Goal: Find contact information: Find contact information

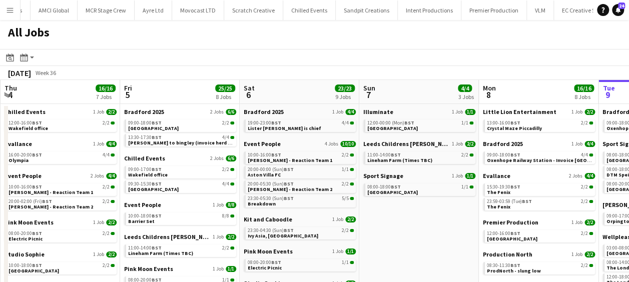
click at [6, 1] on button "Menu" at bounding box center [10, 10] width 20 height 20
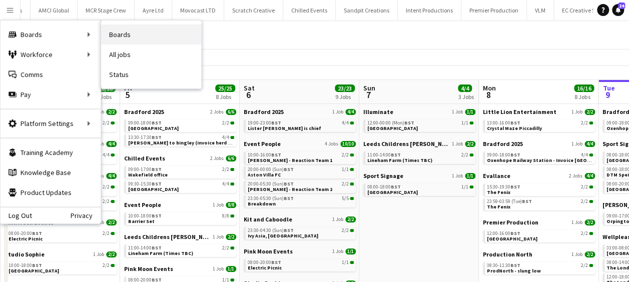
click at [127, 36] on link "Boards" at bounding box center [151, 35] width 100 height 20
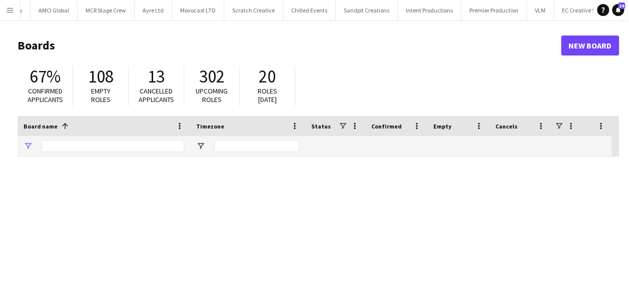
type input "*****"
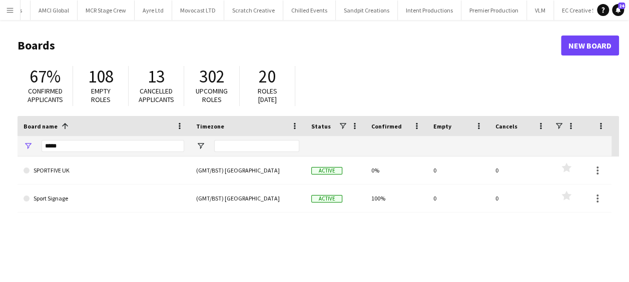
drag, startPoint x: 67, startPoint y: 152, endPoint x: 44, endPoint y: 147, distance: 23.1
click at [44, 147] on div "*****" at bounding box center [113, 146] width 143 height 20
drag, startPoint x: 69, startPoint y: 149, endPoint x: 45, endPoint y: 149, distance: 24.0
click at [45, 149] on input "*****" at bounding box center [113, 146] width 143 height 12
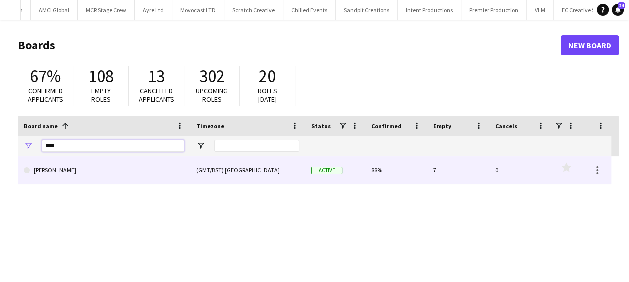
type input "****"
click at [109, 169] on link "[PERSON_NAME]" at bounding box center [104, 171] width 161 height 28
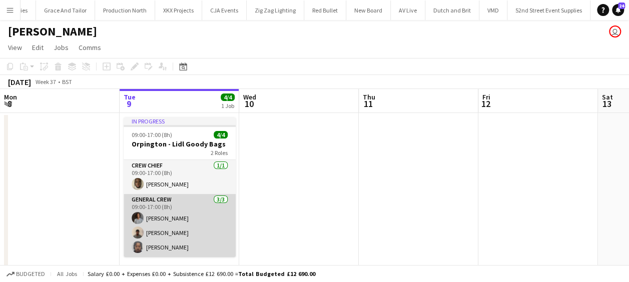
scroll to position [0, 2258]
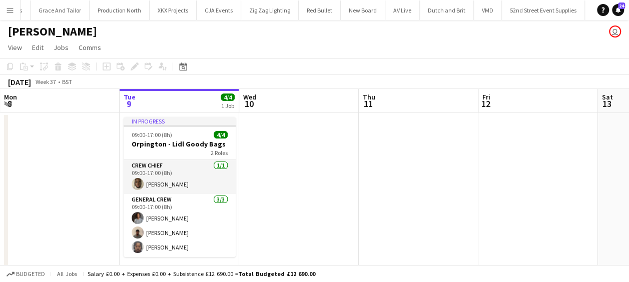
drag, startPoint x: 313, startPoint y: 191, endPoint x: 26, endPoint y: 182, distance: 287.3
click at [4, 184] on app-calendar-viewport "Sat 6 Sun 7 Mon 8 Tue 9 4/4 1 Job Wed 10 Thu 11 Fri 12 Sat 13 Sun 14 Mon 15 6/6…" at bounding box center [314, 187] width 629 height 196
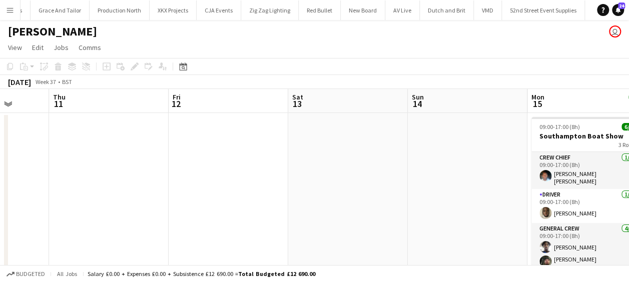
click at [188, 186] on app-calendar-viewport "Mon 8 Tue 9 4/4 1 Job Wed 10 Thu 11 Fri 12 Sat 13 Sun 14 Mon 15 6/6 1 Job Tue 1…" at bounding box center [314, 187] width 629 height 196
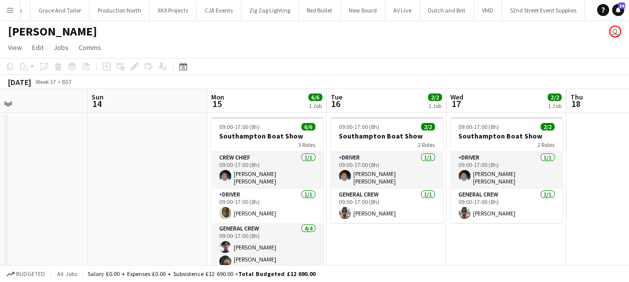
drag, startPoint x: 277, startPoint y: 190, endPoint x: 142, endPoint y: 188, distance: 135.1
click at [142, 188] on app-calendar-viewport "Wed 10 Thu 11 Fri 12 Sat 13 Sun 14 Mon 15 6/6 1 Job Tue 16 2/2 1 Job Wed 17 2/2…" at bounding box center [314, 187] width 629 height 196
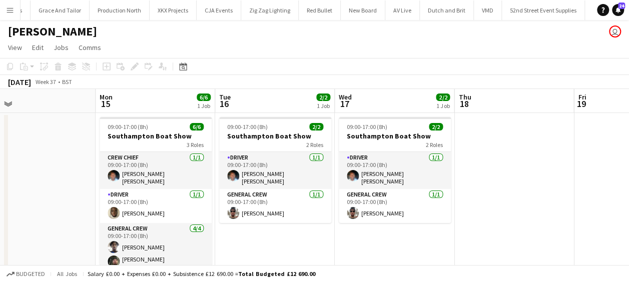
drag, startPoint x: 71, startPoint y: 195, endPoint x: -2, endPoint y: 195, distance: 73.0
click at [0, 195] on html "Menu Boards Boards Boards All jobs Status Workforce Workforce My Workforce Recr…" at bounding box center [314, 151] width 629 height 302
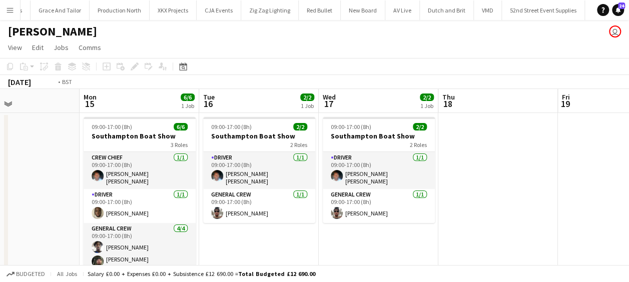
drag, startPoint x: 429, startPoint y: 206, endPoint x: 180, endPoint y: 204, distance: 249.6
click at [180, 204] on app-calendar-viewport "Fri 12 Sat 13 Sun 14 Mon 15 6/6 1 Job Tue 16 2/2 1 Job Wed 17 2/2 1 Job Thu 18 …" at bounding box center [314, 187] width 629 height 196
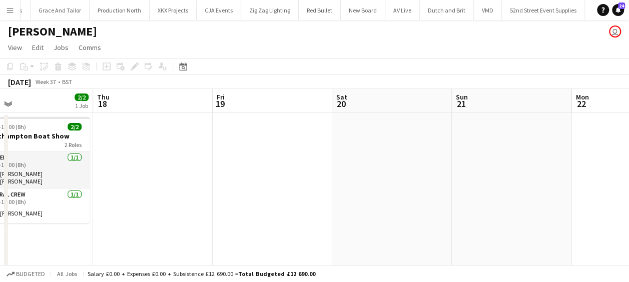
click at [111, 201] on app-calendar-viewport "Sun 14 Mon 15 6/6 1 Job Tue 16 2/2 1 Job Wed 17 2/2 1 Job Thu 18 Fri 19 Sat 20 …" at bounding box center [314, 187] width 629 height 196
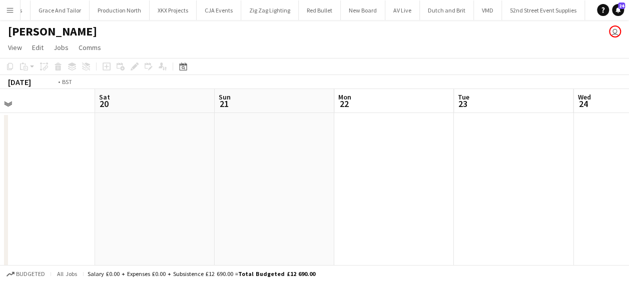
drag, startPoint x: 396, startPoint y: 200, endPoint x: 65, endPoint y: 191, distance: 331.3
click at [65, 191] on app-calendar-viewport "Tue 16 2/2 1 Job Wed 17 2/2 1 Job Thu 18 Fri 19 Sat 20 Sun 21 Mon 22 Tue 23 Wed…" at bounding box center [314, 187] width 629 height 196
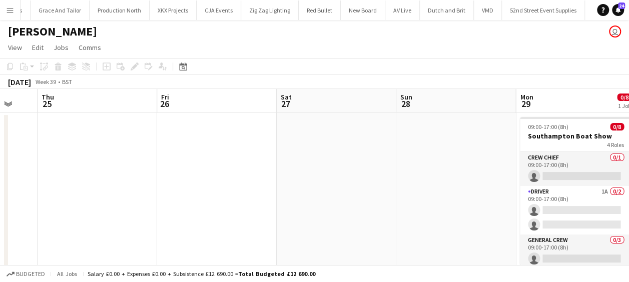
drag, startPoint x: 88, startPoint y: 193, endPoint x: 467, endPoint y: 190, distance: 379.7
click at [120, 190] on app-calendar-viewport "Sun 21 Mon 22 Tue 23 Wed 24 Thu 25 Fri 26 Sat 27 Sun 28 Mon 29 0/8 1 Job Tue 30…" at bounding box center [314, 187] width 629 height 196
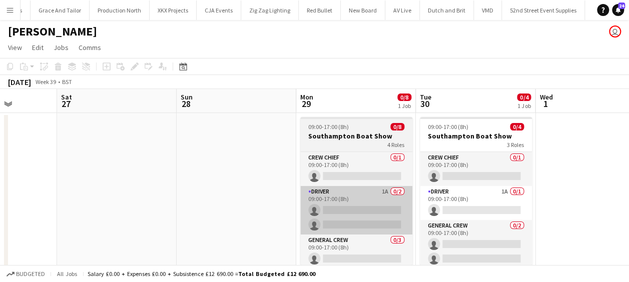
drag, startPoint x: 155, startPoint y: 194, endPoint x: 303, endPoint y: 197, distance: 148.6
click at [155, 194] on app-calendar-viewport "Tue 23 Wed 24 Thu 25 Fri 26 Sat 27 Sun 28 Mon 29 0/8 1 Job Tue 30 0/4 1 Job Wed…" at bounding box center [314, 187] width 629 height 196
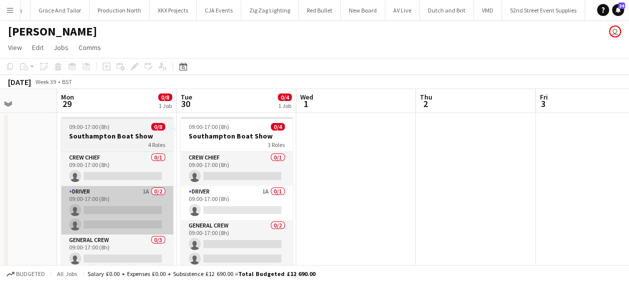
drag, startPoint x: 303, startPoint y: 197, endPoint x: 86, endPoint y: 197, distance: 217.1
click at [80, 198] on app-calendar-viewport "Thu 25 Fri 26 Sat 27 Sun 28 Mon 29 0/8 1 Job Tue 30 0/4 1 Job Wed 1 Thu 2 Fri 3…" at bounding box center [314, 187] width 629 height 196
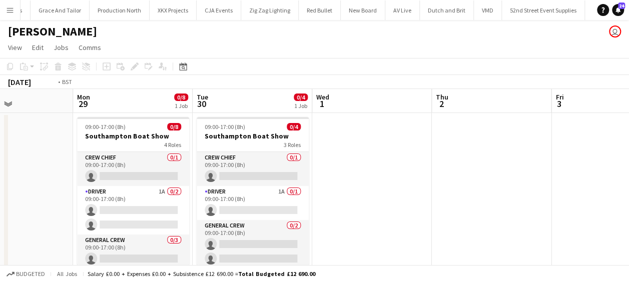
click at [153, 197] on app-calendar-viewport "Thu 25 Fri 26 Sat 27 Sun 28 Mon 29 0/8 1 Job Tue 30 0/4 1 Job Wed 1 Thu 2 Fri 3…" at bounding box center [314, 187] width 629 height 196
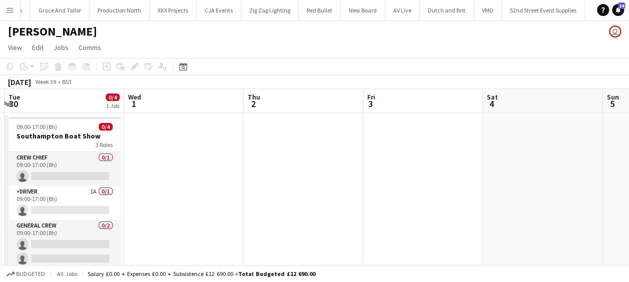
drag, startPoint x: 498, startPoint y: 201, endPoint x: 184, endPoint y: 199, distance: 314.2
click at [184, 200] on app-calendar-viewport "Sat 27 Sun 28 Mon 29 0/8 1 Job Tue 30 0/4 1 Job Wed 1 Thu 2 Fri 3 Sat 4 Sun 5 M…" at bounding box center [314, 187] width 629 height 196
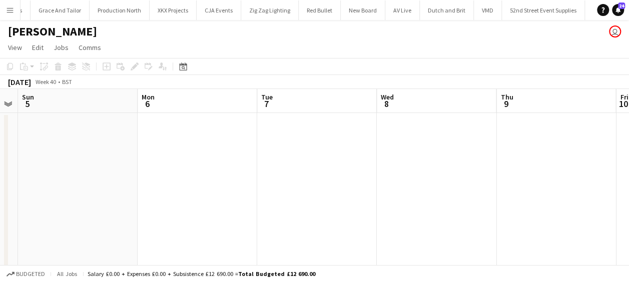
drag, startPoint x: 308, startPoint y: 203, endPoint x: 284, endPoint y: 198, distance: 24.5
click at [135, 200] on app-calendar-viewport "Wed 1 Thu 2 Fri 3 Sat 4 Sun 5 Mon 6 Tue 7 Wed 8 Thu 9 Fri 10 Sat 11" at bounding box center [314, 187] width 629 height 196
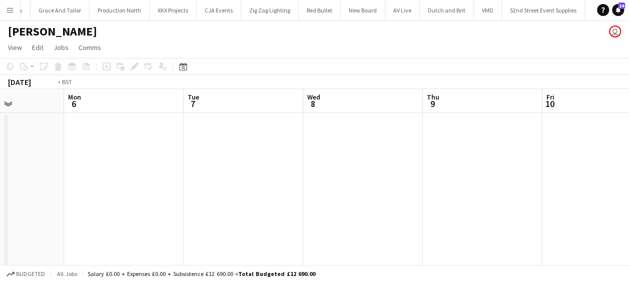
drag, startPoint x: 337, startPoint y: 200, endPoint x: 377, endPoint y: 199, distance: 40.0
click at [181, 199] on app-calendar-viewport "Fri 3 Sat 4 Sun 5 Mon 6 Tue 7 Wed 8 Thu 9 Fri 10 Sat 11 Sun 12 Mon 13 8/8 1 Job…" at bounding box center [314, 187] width 629 height 196
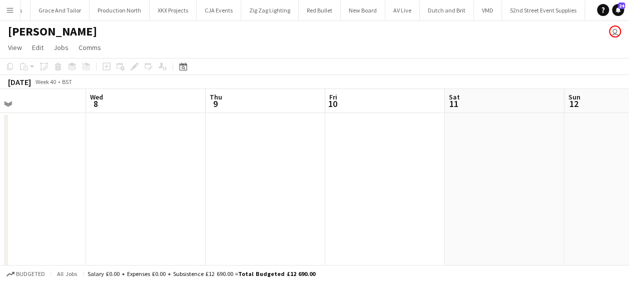
drag, startPoint x: 171, startPoint y: 202, endPoint x: 323, endPoint y: 199, distance: 152.1
click at [168, 200] on app-calendar-viewport "Sun 5 Mon 6 Tue 7 Wed 8 Thu 9 Fri 10 Sat 11 Sun 12 Mon 13 8/8 1 Job Tue 14 8/8 …" at bounding box center [314, 187] width 629 height 196
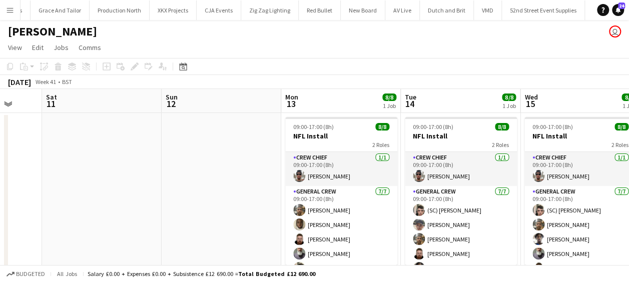
click at [205, 199] on app-calendar-viewport "Tue 7 Wed 8 Thu 9 Fri 10 Sat 11 Sun 12 Mon 13 8/8 1 Job Tue 14 8/8 1 Job Wed 15…" at bounding box center [314, 187] width 629 height 196
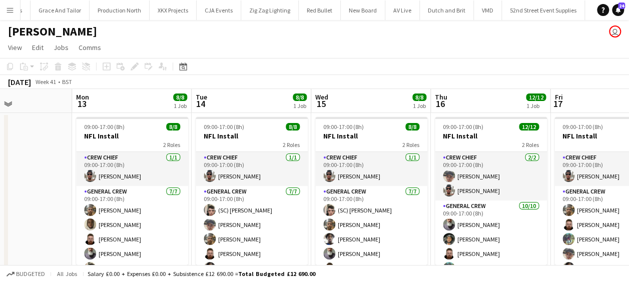
click at [25, 204] on app-calendar-viewport "Thu 9 Fri 10 Sat 11 Sun 12 Mon 13 8/8 1 Job Tue 14 8/8 1 Job Wed 15 8/8 1 Job T…" at bounding box center [314, 187] width 629 height 196
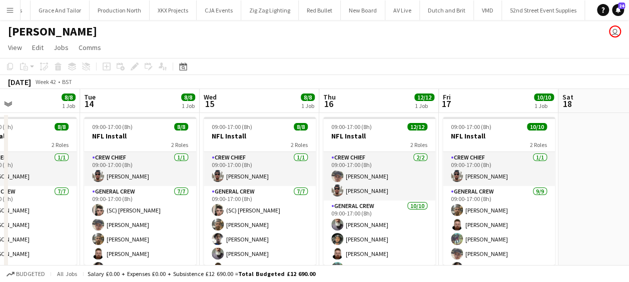
scroll to position [0, 289]
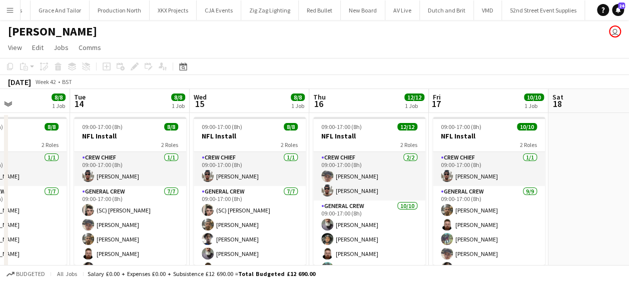
drag, startPoint x: 231, startPoint y: 221, endPoint x: 98, endPoint y: 224, distance: 133.1
click at [98, 224] on app-calendar-viewport "Sat 11 Sun 12 Mon 13 8/8 1 Job Tue 14 8/8 1 Job Wed 15 8/8 1 Job Thu 16 12/12 1…" at bounding box center [314, 187] width 629 height 196
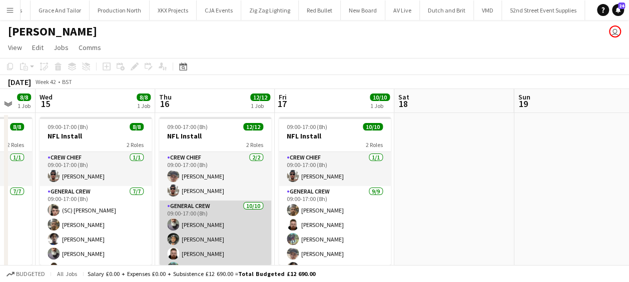
drag, startPoint x: 301, startPoint y: 231, endPoint x: 141, endPoint y: 225, distance: 160.7
click at [140, 226] on app-calendar-viewport "Sat 11 Sun 12 Mon 13 8/8 1 Job Tue 14 8/8 1 Job Wed 15 8/8 1 Job Thu 16 12/12 1…" at bounding box center [314, 187] width 629 height 196
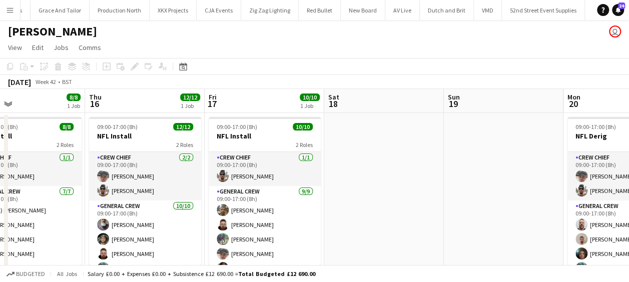
drag, startPoint x: 372, startPoint y: 224, endPoint x: 121, endPoint y: 220, distance: 250.7
click at [119, 220] on app-calendar-viewport "Mon 13 8/8 1 Job Tue 14 8/8 1 Job Wed 15 8/8 1 Job Thu 16 12/12 1 Job Fri 17 10…" at bounding box center [314, 187] width 629 height 196
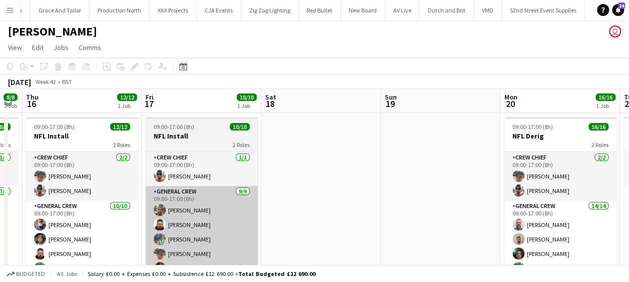
drag, startPoint x: 148, startPoint y: 219, endPoint x: 283, endPoint y: 216, distance: 135.1
click at [370, 219] on app-calendar-viewport "Tue 14 8/8 1 Job Wed 15 8/8 1 Job Thu 16 12/12 1 Job Fri 17 10/10 1 Job Sat 18 …" at bounding box center [314, 187] width 629 height 196
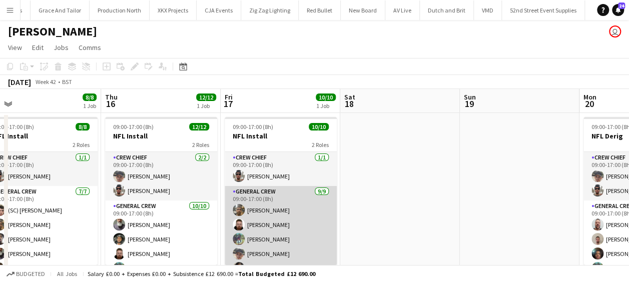
drag, startPoint x: 283, startPoint y: 216, endPoint x: 435, endPoint y: 213, distance: 152.1
click at [446, 213] on app-calendar-viewport "Mon 13 8/8 1 Job Tue 14 8/8 1 Job Wed 15 8/8 1 Job Thu 16 12/12 1 Job Fri 17 10…" at bounding box center [314, 187] width 629 height 196
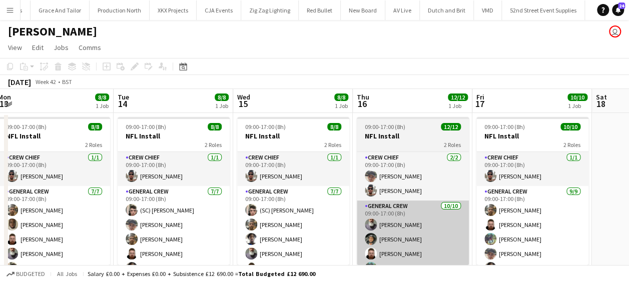
click at [406, 215] on app-calendar-viewport "Sat 11 Sun 12 Mon 13 8/8 1 Job Tue 14 8/8 1 Job Wed 15 8/8 1 Job Thu 16 12/12 1…" at bounding box center [314, 187] width 629 height 196
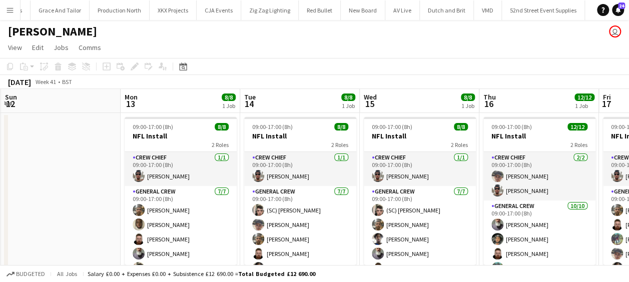
scroll to position [0, 318]
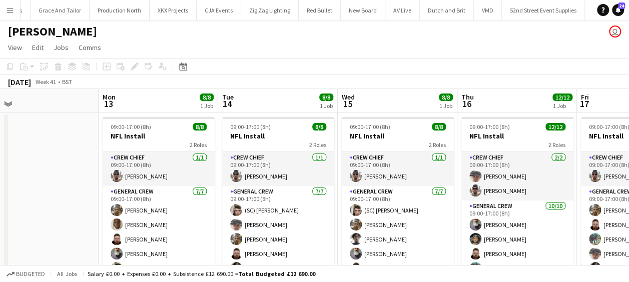
drag, startPoint x: 367, startPoint y: 215, endPoint x: 422, endPoint y: 214, distance: 55.0
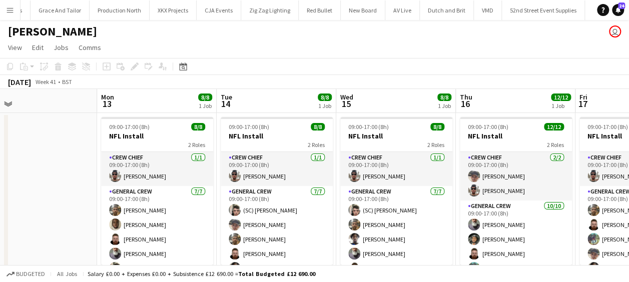
click at [422, 215] on app-calendar-viewport "Fri 10 Sat 11 Sun 12 Mon 13 8/8 1 Job Tue 14 8/8 1 Job Wed 15 8/8 1 Job Thu 16 …" at bounding box center [314, 187] width 629 height 196
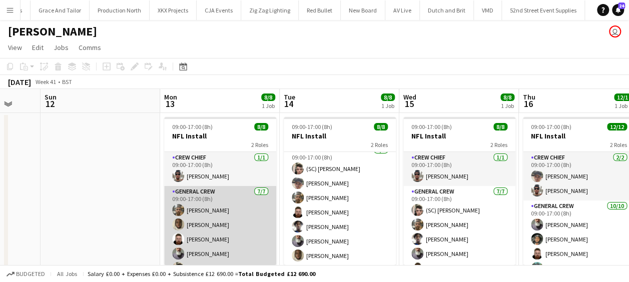
scroll to position [42, 0]
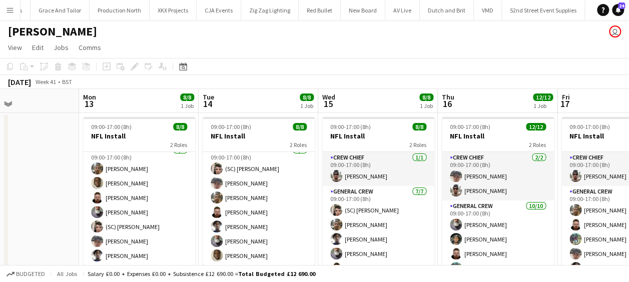
drag, startPoint x: 324, startPoint y: 212, endPoint x: 290, endPoint y: 214, distance: 34.1
click at [213, 212] on app-calendar-viewport "Thu 9 Fri 10 Sat 11 Sun 12 Mon 13 8/8 1 Job Tue 14 8/8 1 Job Wed 15 8/8 1 Job T…" at bounding box center [314, 187] width 629 height 196
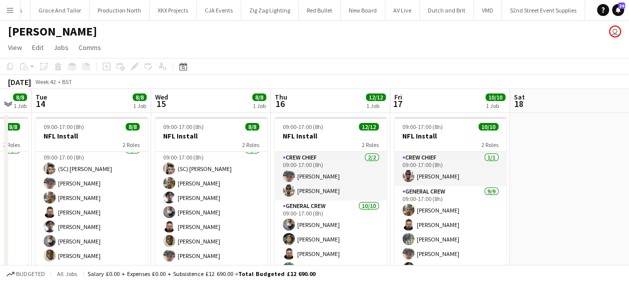
scroll to position [0, 339]
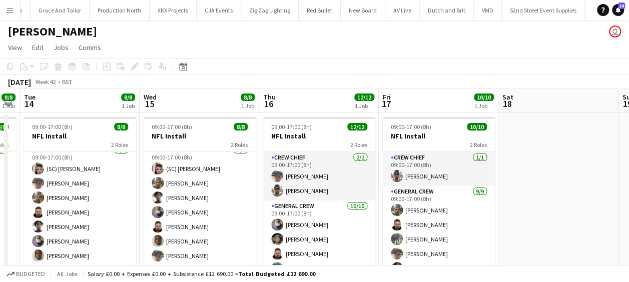
drag, startPoint x: 380, startPoint y: 224, endPoint x: 263, endPoint y: 220, distance: 117.1
click at [263, 220] on app-calendar-viewport "Sat 11 Sun 12 Mon 13 8/8 1 Job Tue 14 8/8 1 Job Wed 15 8/8 1 Job Thu 16 12/12 1…" at bounding box center [314, 187] width 629 height 196
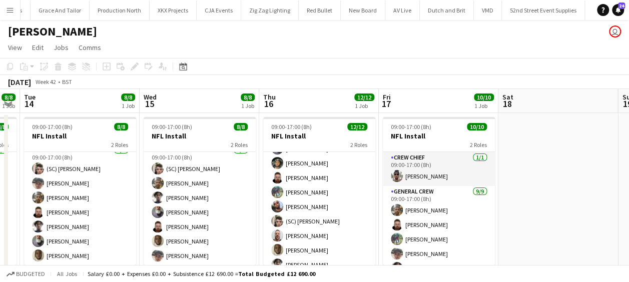
scroll to position [100, 0]
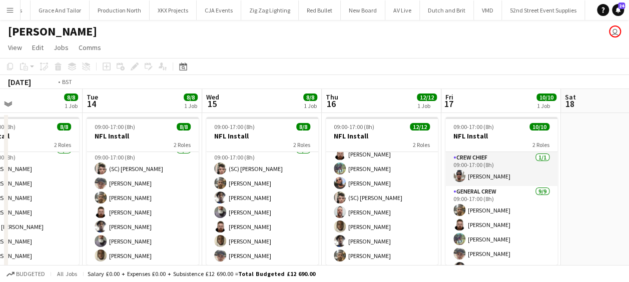
drag, startPoint x: 127, startPoint y: 214, endPoint x: 407, endPoint y: 201, distance: 280.5
click at [443, 204] on app-calendar-viewport "Sat 11 Sun 12 Mon 13 8/8 1 Job Tue 14 8/8 1 Job Wed 15 8/8 1 Job Thu 16 12/12 1…" at bounding box center [314, 187] width 629 height 196
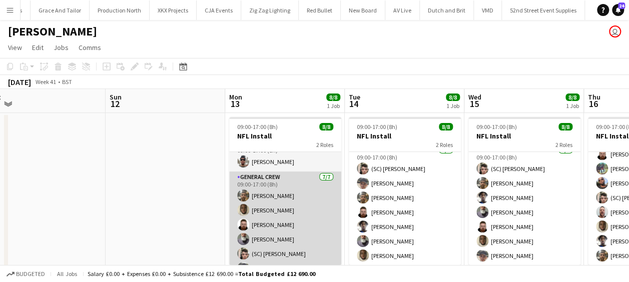
scroll to position [0, 0]
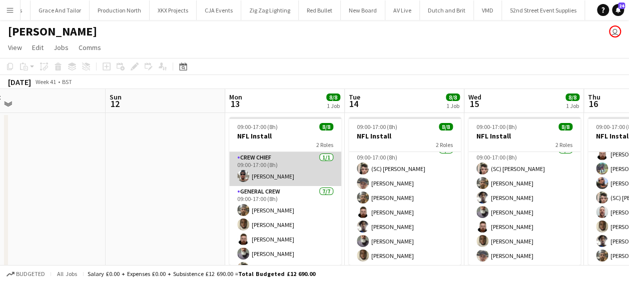
click at [282, 171] on app-card-role "Crew Chief [DATE] 09:00-17:00 (8h) [PERSON_NAME]" at bounding box center [285, 169] width 112 height 34
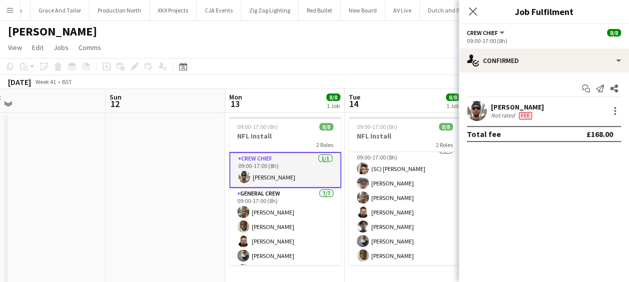
click at [480, 106] on app-user-avatar at bounding box center [477, 111] width 20 height 20
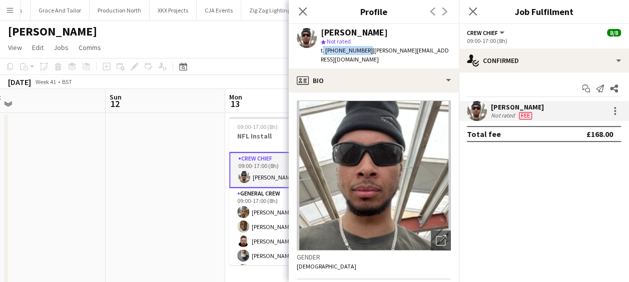
drag, startPoint x: 364, startPoint y: 49, endPoint x: 318, endPoint y: 53, distance: 46.2
click at [318, 53] on div "[PERSON_NAME] star Not rated t. [PHONE_NUMBER] | [PERSON_NAME][EMAIL_ADDRESS][D…" at bounding box center [374, 46] width 170 height 45
copy span "t. [PHONE_NUMBER]"
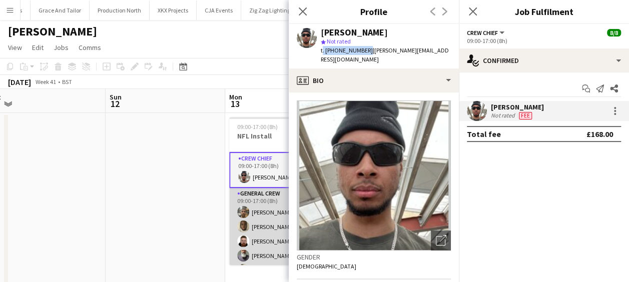
click at [261, 204] on app-card-role "General Crew [DATE] 09:00-17:00 (8h) [PERSON_NAME] [PERSON_NAME] [PERSON_NAME] …" at bounding box center [285, 248] width 112 height 121
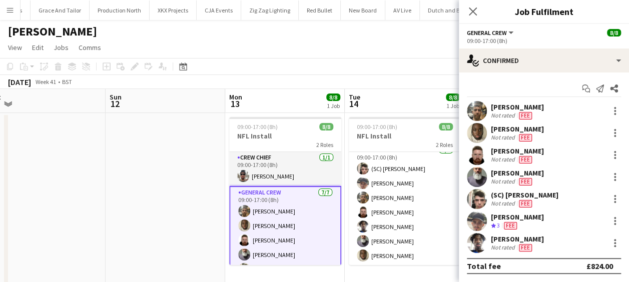
click at [475, 106] on app-user-avatar at bounding box center [477, 111] width 20 height 20
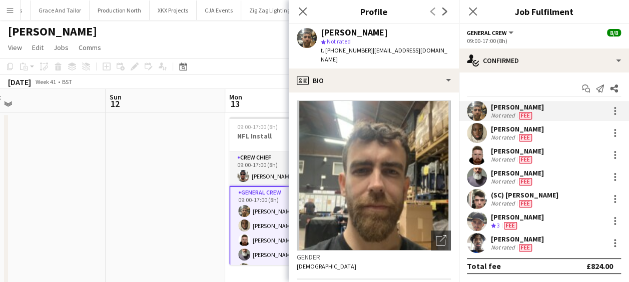
drag, startPoint x: 365, startPoint y: 50, endPoint x: 320, endPoint y: 51, distance: 45.0
click at [320, 51] on div "[PERSON_NAME] star Not rated t. [PHONE_NUMBER] | [EMAIL_ADDRESS][DOMAIN_NAME]" at bounding box center [374, 46] width 170 height 45
copy span "t. [PHONE_NUMBER]"
click at [506, 132] on div "[PERSON_NAME]" at bounding box center [517, 129] width 53 height 9
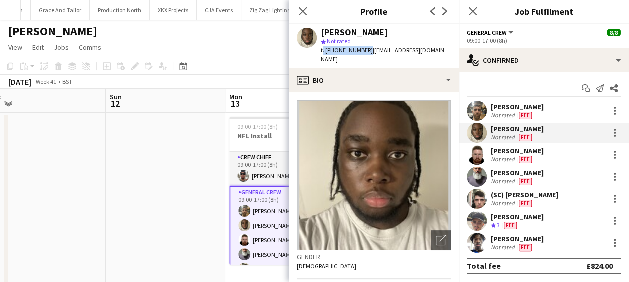
drag, startPoint x: 363, startPoint y: 49, endPoint x: 317, endPoint y: 51, distance: 46.6
click at [317, 51] on div "[PERSON_NAME] star Not rated t. [PHONE_NUMBER] | [EMAIL_ADDRESS][DOMAIN_NAME]" at bounding box center [374, 46] width 170 height 45
copy span "t. [PHONE_NUMBER]"
click at [474, 152] on app-user-avatar at bounding box center [477, 155] width 20 height 20
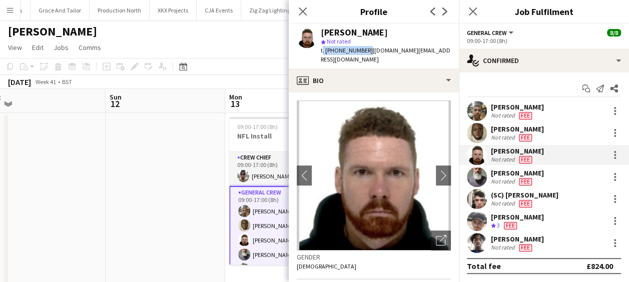
drag, startPoint x: 363, startPoint y: 49, endPoint x: 317, endPoint y: 53, distance: 45.7
click at [317, 53] on div "[PERSON_NAME] star Not rated t. [PHONE_NUMBER] | [DOMAIN_NAME][EMAIL_ADDRESS][D…" at bounding box center [374, 46] width 170 height 45
copy span "t. [PHONE_NUMBER]"
click at [475, 172] on app-user-avatar at bounding box center [477, 177] width 20 height 20
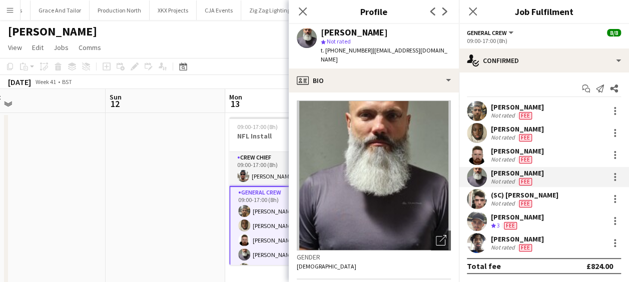
click at [363, 50] on div "t. [PHONE_NUMBER] | [EMAIL_ADDRESS][DOMAIN_NAME]" at bounding box center [386, 55] width 130 height 18
drag, startPoint x: 321, startPoint y: 51, endPoint x: 363, endPoint y: 53, distance: 41.5
click at [363, 53] on span "t. [PHONE_NUMBER]" at bounding box center [347, 51] width 52 height 8
copy span "t. [PHONE_NUMBER]"
click at [508, 200] on div "Not rated" at bounding box center [504, 204] width 26 height 8
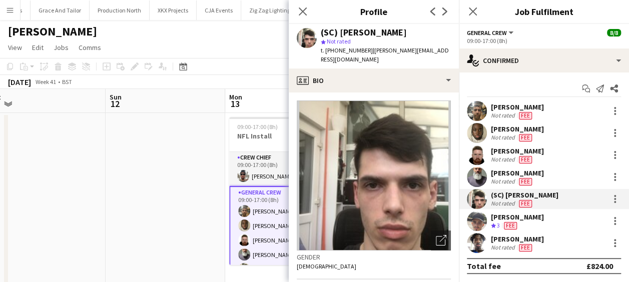
drag, startPoint x: 366, startPoint y: 50, endPoint x: 316, endPoint y: 53, distance: 50.6
click at [316, 53] on div "(SC) [PERSON_NAME] star Not rated t. [PHONE_NUMBER] | [PERSON_NAME][EMAIL_ADDRE…" at bounding box center [374, 46] width 170 height 45
copy span "t. [PHONE_NUMBER]"
click at [473, 221] on app-user-avatar at bounding box center [477, 221] width 20 height 20
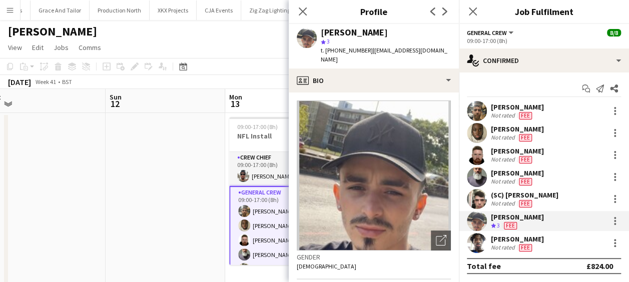
drag, startPoint x: 366, startPoint y: 51, endPoint x: 322, endPoint y: 51, distance: 43.5
click at [322, 51] on span "t. [PHONE_NUMBER]" at bounding box center [347, 51] width 52 height 8
drag, startPoint x: 320, startPoint y: 51, endPoint x: 366, endPoint y: 54, distance: 46.1
click at [366, 54] on div "[PERSON_NAME] star 3 t. [PHONE_NUMBER] | [EMAIL_ADDRESS][DOMAIN_NAME]" at bounding box center [374, 46] width 170 height 45
copy span "t. [PHONE_NUMBER]"
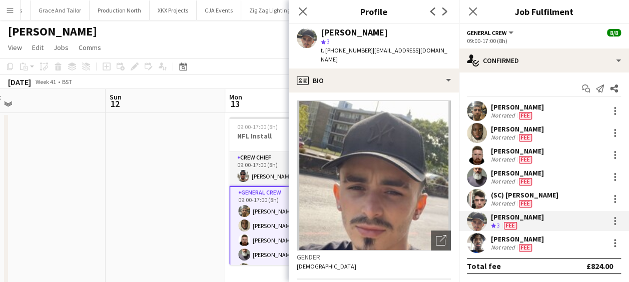
click at [510, 239] on div "[PERSON_NAME]" at bounding box center [517, 239] width 53 height 9
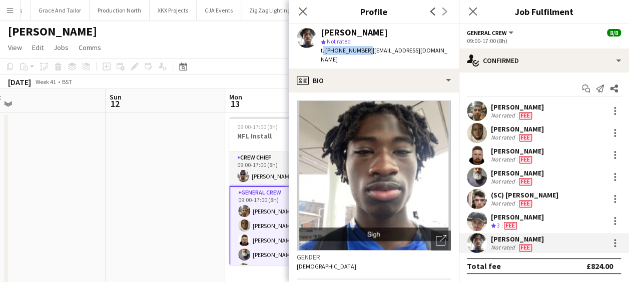
drag, startPoint x: 364, startPoint y: 50, endPoint x: 320, endPoint y: 52, distance: 44.1
click at [320, 52] on div "[PERSON_NAME] star Not rated t. [PHONE_NUMBER] | [EMAIL_ADDRESS][DOMAIN_NAME]" at bounding box center [374, 46] width 170 height 45
copy span "t. [PHONE_NUMBER]"
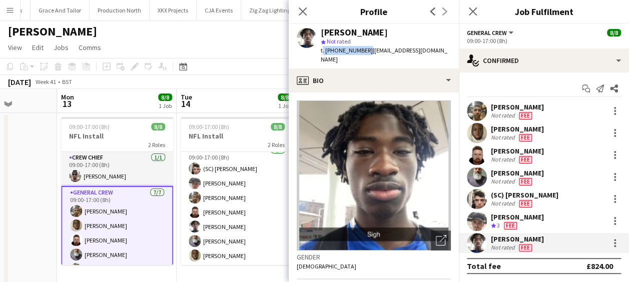
drag, startPoint x: 221, startPoint y: 192, endPoint x: 7, endPoint y: 178, distance: 214.0
click at [7, 178] on div "Thu 9 Fri 10 Sat 11 Sun 12 Mon 13 8/8 1 Job Tue 14 8/8 1 Job Wed 15 8/8 1 Job T…" at bounding box center [314, 187] width 629 height 196
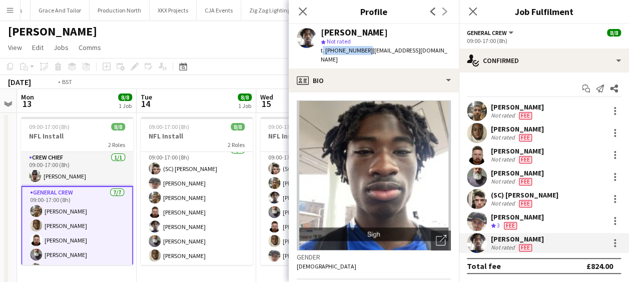
drag, startPoint x: 221, startPoint y: 180, endPoint x: 87, endPoint y: 180, distance: 134.1
click at [84, 180] on app-calendar-viewport "Thu 9 Fri 10 Sat 11 Sun 12 Mon 13 8/8 1 Job Tue 14 8/8 1 Job Wed 15 8/8 1 Job T…" at bounding box center [314, 187] width 629 height 196
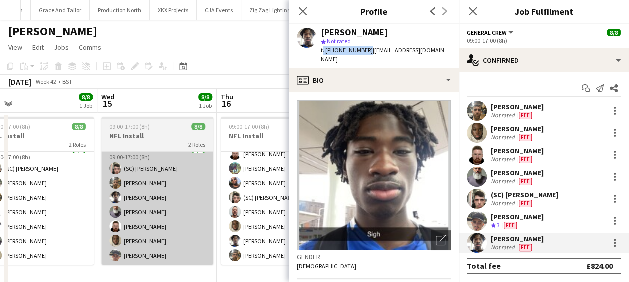
drag, startPoint x: 147, startPoint y: 179, endPoint x: 96, endPoint y: 179, distance: 51.5
click at [94, 180] on app-calendar-viewport "Sat 11 Sun 12 Mon 13 8/8 1 Job Tue 14 8/8 1 Job Wed 15 8/8 1 Job Thu 16 12/12 1…" at bounding box center [314, 187] width 629 height 196
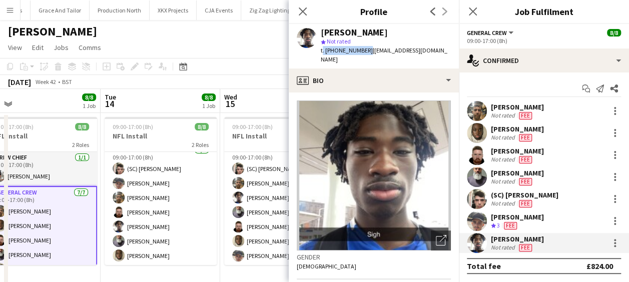
click at [125, 183] on app-calendar-viewport "Sat 11 Sun 12 Mon 13 8/8 1 Job Tue 14 8/8 1 Job Wed 15 8/8 1 Job Thu 16 12/12 1…" at bounding box center [314, 187] width 629 height 196
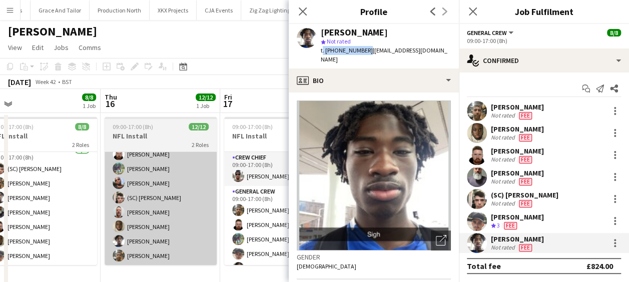
scroll to position [0, 259]
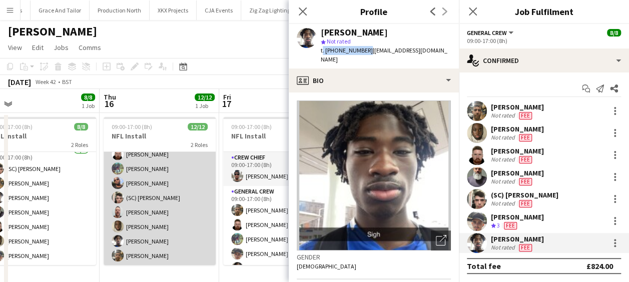
click at [167, 183] on app-card-role "General Crew [DATE] 09:00-17:00 (8h) [PERSON_NAME] [PERSON_NAME] [PERSON_NAME] …" at bounding box center [160, 183] width 112 height 165
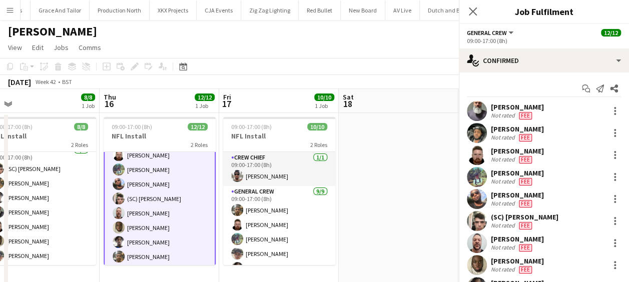
scroll to position [101, 0]
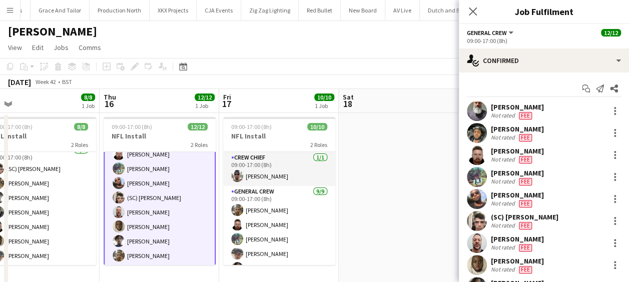
click at [155, 167] on app-card-role "General Crew [DATE] 09:00-17:00 (8h) [PERSON_NAME] [PERSON_NAME] [PERSON_NAME] …" at bounding box center [160, 183] width 112 height 167
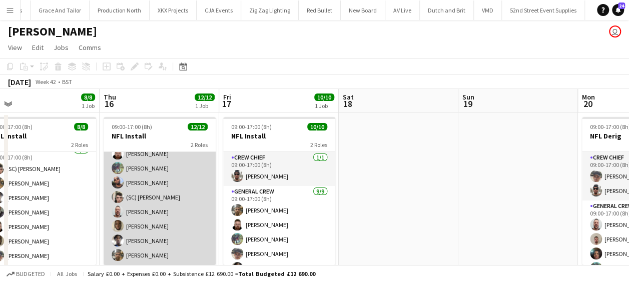
scroll to position [100, 0]
click at [114, 169] on app-user-avatar at bounding box center [118, 169] width 12 height 12
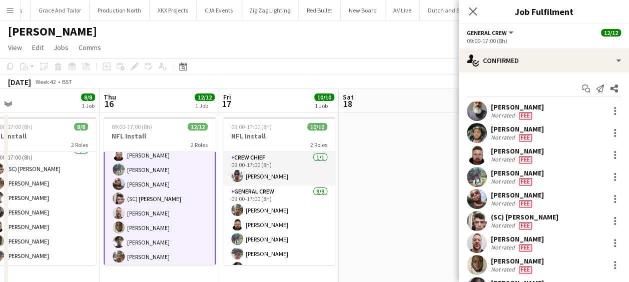
scroll to position [101, 0]
click at [475, 175] on app-user-avatar at bounding box center [477, 177] width 20 height 20
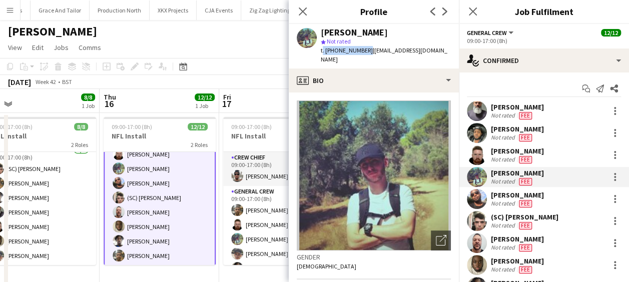
drag, startPoint x: 363, startPoint y: 49, endPoint x: 321, endPoint y: 51, distance: 41.5
click at [321, 51] on span "t. [PHONE_NUMBER]" at bounding box center [347, 51] width 52 height 8
copy span "t. [PHONE_NUMBER]"
click at [474, 132] on app-user-avatar at bounding box center [477, 133] width 20 height 20
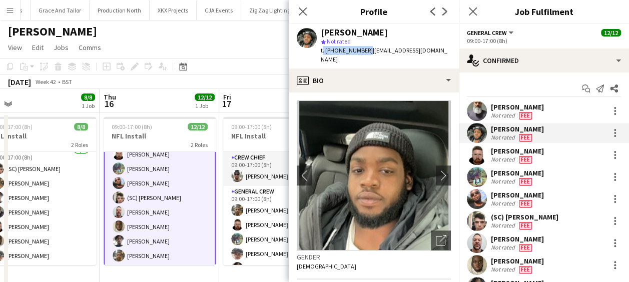
drag, startPoint x: 364, startPoint y: 51, endPoint x: 316, endPoint y: 55, distance: 48.7
click at [316, 55] on div "[PERSON_NAME] star Not rated t. [PHONE_NUMBER] | [EMAIL_ADDRESS][DOMAIN_NAME]" at bounding box center [374, 46] width 170 height 45
copy span "t. [PHONE_NUMBER]"
click at [483, 194] on app-user-avatar at bounding box center [477, 199] width 20 height 20
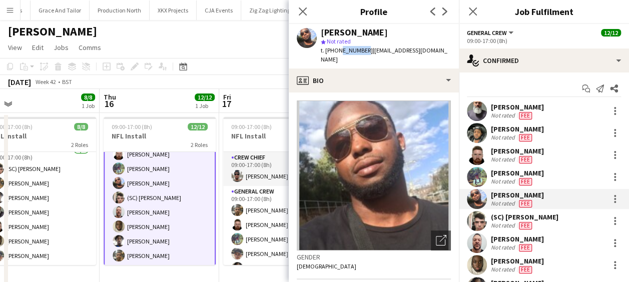
drag, startPoint x: 362, startPoint y: 52, endPoint x: 337, endPoint y: 52, distance: 25.5
click at [337, 52] on span "t. [PHONE_NUMBER]" at bounding box center [347, 51] width 52 height 8
drag, startPoint x: 337, startPoint y: 52, endPoint x: 324, endPoint y: 49, distance: 13.3
click at [324, 49] on span "t. [PHONE_NUMBER]" at bounding box center [347, 51] width 52 height 8
click at [325, 49] on span "t. [PHONE_NUMBER]" at bounding box center [347, 51] width 52 height 8
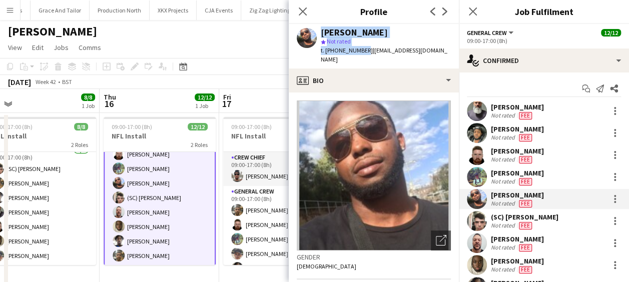
drag, startPoint x: 315, startPoint y: 50, endPoint x: 361, endPoint y: 52, distance: 46.6
click at [361, 52] on div "[PERSON_NAME] [PERSON_NAME] Not rated t. [PHONE_NUMBER] | [EMAIL_ADDRESS][DOMAI…" at bounding box center [374, 46] width 170 height 45
click at [363, 52] on span "t. [PHONE_NUMBER]" at bounding box center [347, 51] width 52 height 8
drag, startPoint x: 364, startPoint y: 52, endPoint x: 317, endPoint y: 56, distance: 46.7
click at [317, 56] on div "[PERSON_NAME] [PERSON_NAME] Not rated t. [PHONE_NUMBER] | [EMAIL_ADDRESS][DOMAI…" at bounding box center [374, 46] width 170 height 45
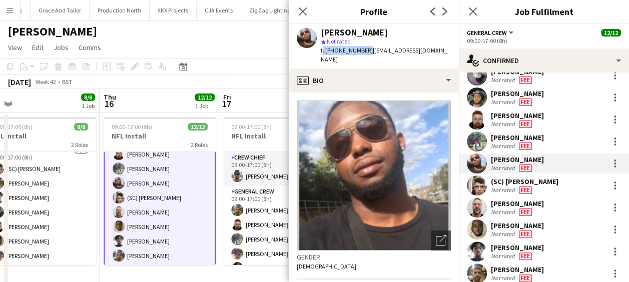
scroll to position [50, 0]
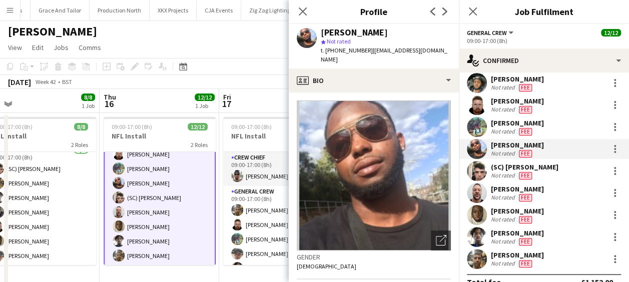
click at [477, 189] on app-user-avatar at bounding box center [477, 193] width 20 height 20
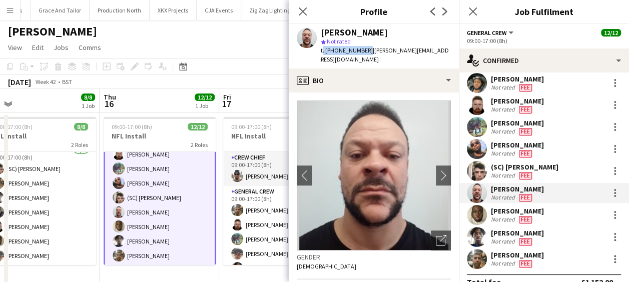
drag, startPoint x: 364, startPoint y: 51, endPoint x: 314, endPoint y: 55, distance: 50.7
click at [314, 55] on div "[PERSON_NAME] star Not rated t. [PHONE_NUMBER] | [PERSON_NAME][EMAIL_ADDRESS][D…" at bounding box center [374, 46] width 170 height 45
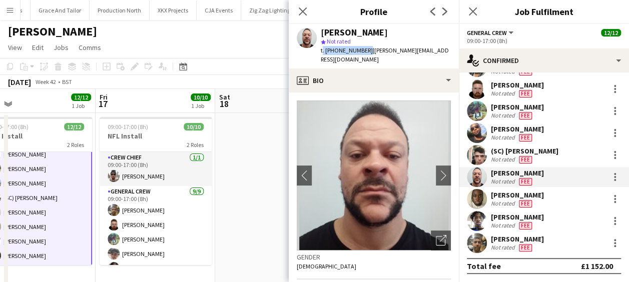
scroll to position [0, 387]
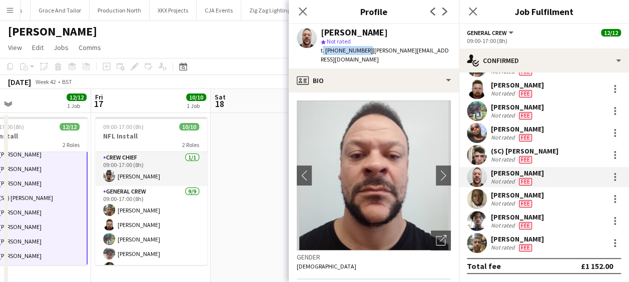
drag, startPoint x: 257, startPoint y: 190, endPoint x: 129, endPoint y: 187, distance: 128.1
click at [129, 187] on app-calendar-viewport "Mon 13 8/8 1 Job Tue 14 8/8 1 Job Wed 15 8/8 1 Job Thu 16 12/12 1 Job Fri 17 10…" at bounding box center [314, 187] width 629 height 196
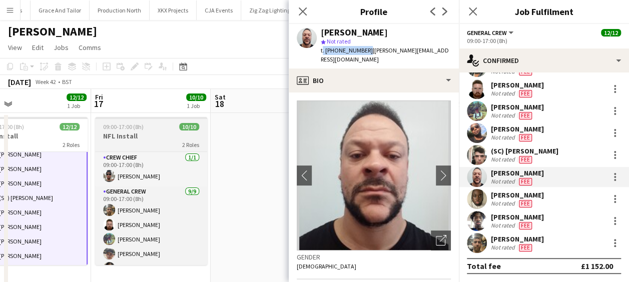
scroll to position [0, 0]
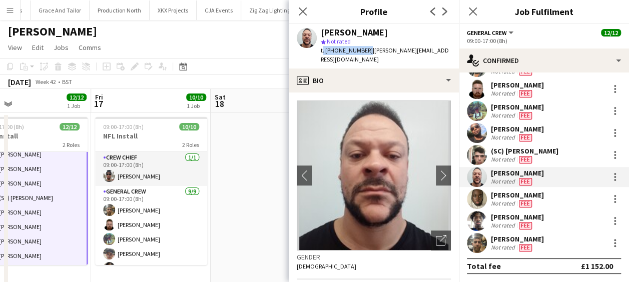
drag, startPoint x: 222, startPoint y: 185, endPoint x: 83, endPoint y: 187, distance: 139.1
click at [82, 187] on app-calendar-viewport "Mon 13 8/8 1 Job Tue 14 8/8 1 Job Wed 15 8/8 1 Job Thu 16 12/12 1 Job Fri 17 10…" at bounding box center [314, 187] width 629 height 196
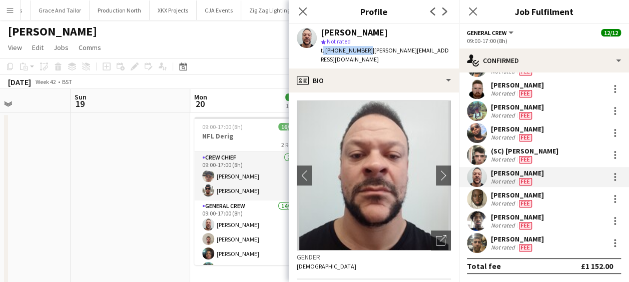
click at [92, 189] on app-calendar-viewport "Wed 15 8/8 1 Job Thu 16 12/12 1 Job Fri 17 10/10 1 Job Sat 18 Sun 19 Mon 20 16/…" at bounding box center [314, 187] width 629 height 196
drag, startPoint x: 93, startPoint y: 188, endPoint x: 57, endPoint y: 188, distance: 36.0
click at [57, 188] on app-calendar-viewport "Wed 15 8/8 1 Job Thu 16 12/12 1 Job Fri 17 10/10 1 Job Sat 18 Sun 19 Mon 20 16/…" at bounding box center [314, 187] width 629 height 196
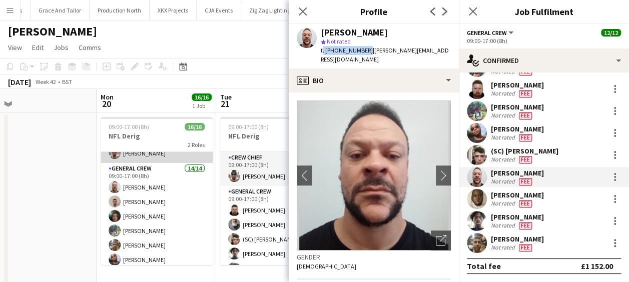
scroll to position [50, 0]
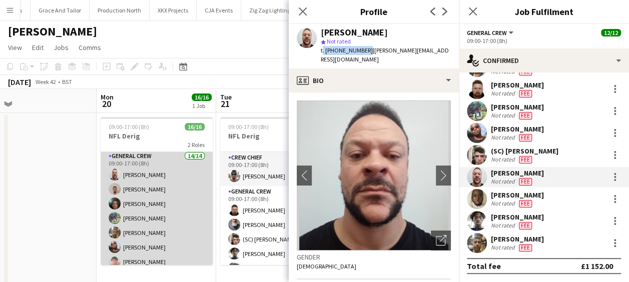
click at [158, 187] on app-card-role "General Crew 14/14 09:00-17:00 (8h) [PERSON_NAME] [PERSON_NAME] Fluin [PERSON_N…" at bounding box center [157, 264] width 112 height 226
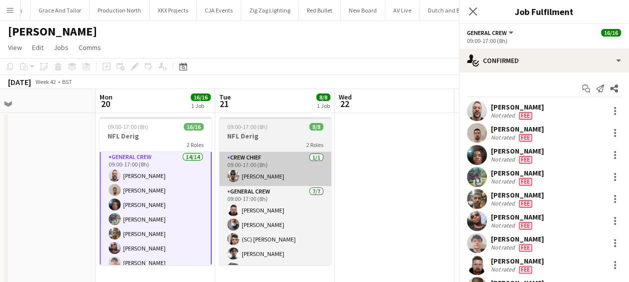
scroll to position [51, 0]
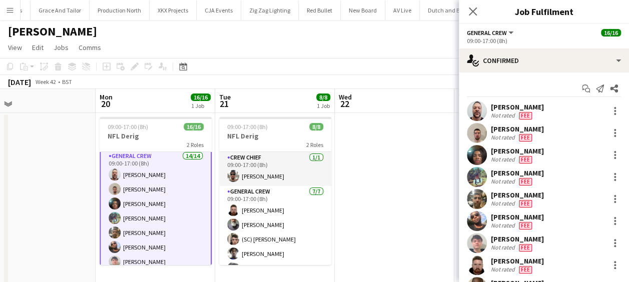
click at [473, 135] on app-user-avatar at bounding box center [477, 133] width 20 height 20
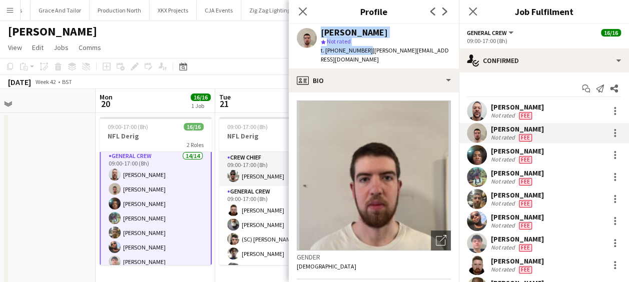
drag, startPoint x: 363, startPoint y: 50, endPoint x: 314, endPoint y: 53, distance: 48.7
click at [314, 53] on div "[PERSON_NAME] star Not rated t. [PHONE_NUMBER] | [PERSON_NAME][EMAIL_ADDRESS][D…" at bounding box center [374, 46] width 170 height 45
click at [315, 53] on div "[PERSON_NAME] star Not rated t. [PHONE_NUMBER] | [PERSON_NAME][EMAIL_ADDRESS][D…" at bounding box center [374, 46] width 170 height 45
click at [364, 52] on span "t. [PHONE_NUMBER]" at bounding box center [347, 51] width 52 height 8
drag, startPoint x: 364, startPoint y: 52, endPoint x: 320, endPoint y: 51, distance: 44.5
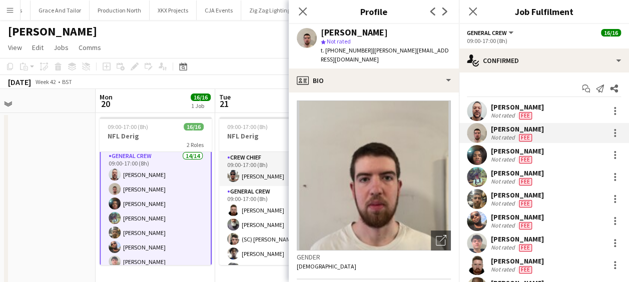
click at [320, 51] on div "[PERSON_NAME] star Not rated t. [PHONE_NUMBER] | [PERSON_NAME][EMAIL_ADDRESS][D…" at bounding box center [374, 46] width 170 height 45
click at [478, 155] on app-user-avatar at bounding box center [477, 155] width 20 height 20
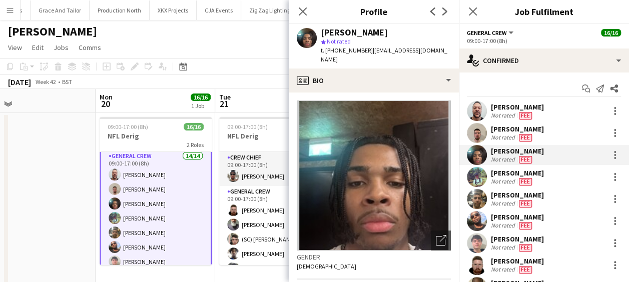
drag, startPoint x: 366, startPoint y: 50, endPoint x: 321, endPoint y: 54, distance: 44.7
click at [321, 54] on span "t. [PHONE_NUMBER]" at bounding box center [347, 51] width 52 height 8
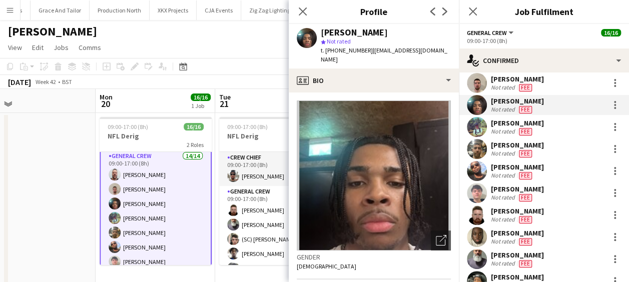
click at [473, 192] on app-user-avatar at bounding box center [477, 193] width 20 height 20
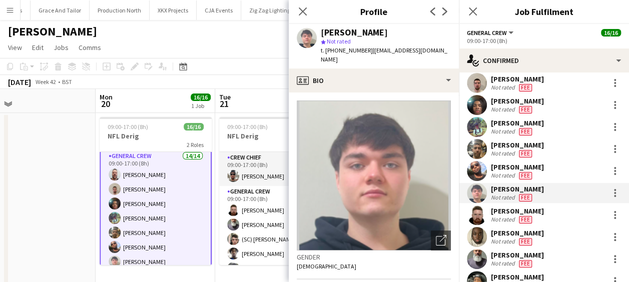
drag, startPoint x: 367, startPoint y: 51, endPoint x: 321, endPoint y: 49, distance: 46.1
click at [321, 49] on span "t. [PHONE_NUMBER]" at bounding box center [347, 51] width 52 height 8
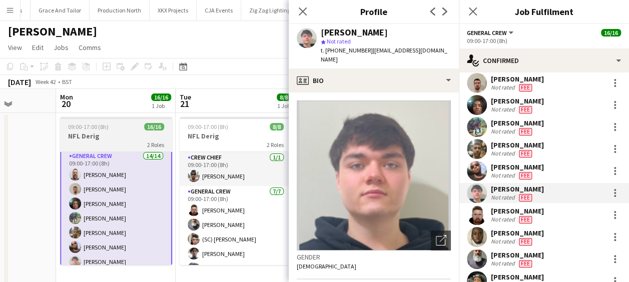
drag, startPoint x: 190, startPoint y: 210, endPoint x: 270, endPoint y: 217, distance: 79.9
click at [277, 217] on app-calendar-viewport "Fri 17 10/10 1 Job Sat 18 Sun 19 Mon 20 16/16 1 Job Tue 21 8/8 1 Job Wed 22 Thu…" at bounding box center [314, 187] width 629 height 196
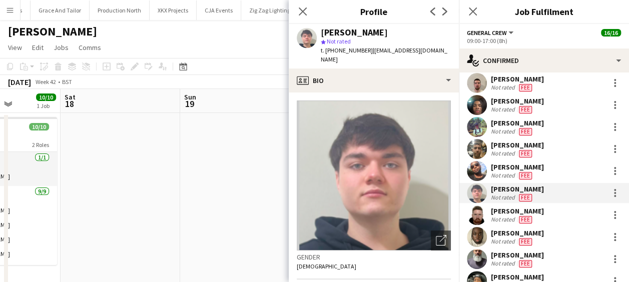
drag, startPoint x: 155, startPoint y: 208, endPoint x: 276, endPoint y: 213, distance: 121.2
click at [276, 214] on app-calendar-viewport "Wed 15 8/8 1 Job Thu 16 12/12 1 Job Fri 17 10/10 1 Job Sat 18 Sun 19 Mon 20 16/…" at bounding box center [314, 187] width 629 height 196
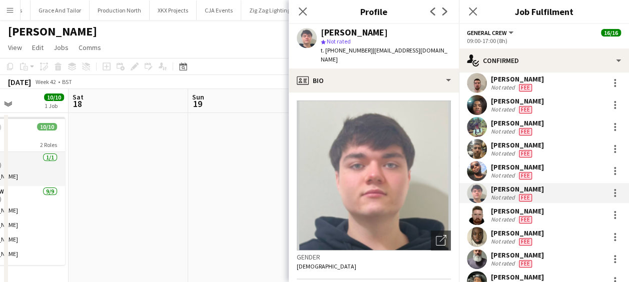
scroll to position [0, 210]
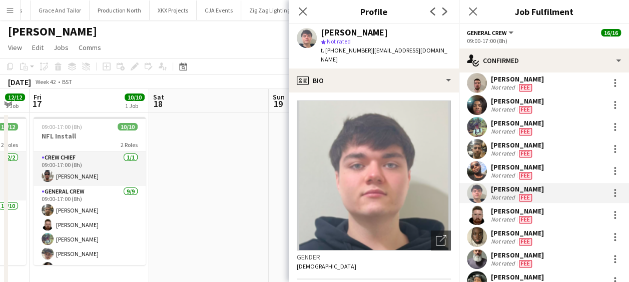
click at [294, 213] on body "Menu Boards Boards Boards All jobs Status Workforce Workforce My Workforce Recr…" at bounding box center [314, 151] width 629 height 302
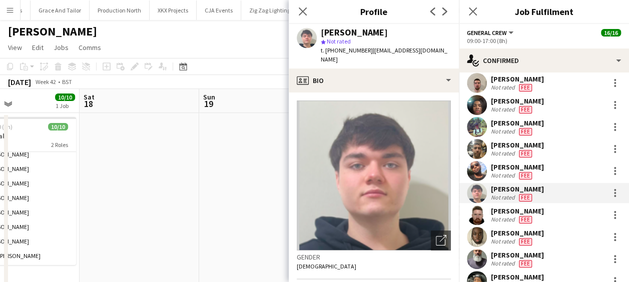
scroll to position [0, 200]
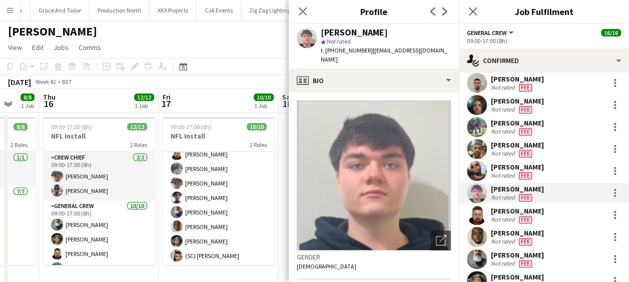
drag, startPoint x: 159, startPoint y: 228, endPoint x: 288, endPoint y: 230, distance: 129.1
click at [288, 230] on app-calendar-viewport "Tue 14 8/8 1 Job Wed 15 8/8 1 Job Thu 16 12/12 1 Job Fri 17 10/10 1 Job Sat 18 …" at bounding box center [314, 187] width 629 height 196
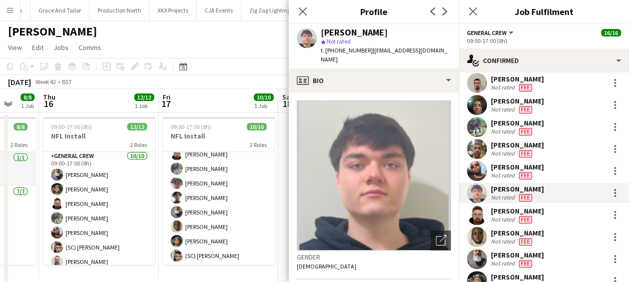
scroll to position [0, 243]
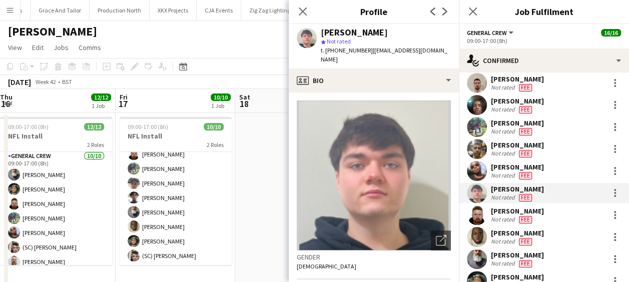
drag, startPoint x: 106, startPoint y: 220, endPoint x: 183, endPoint y: 223, distance: 77.1
click at [183, 223] on app-calendar-viewport "Tue 14 8/8 1 Job Wed 15 8/8 1 Job Thu 16 12/12 1 Job Fri 17 10/10 1 Job Sat 18 …" at bounding box center [314, 187] width 629 height 196
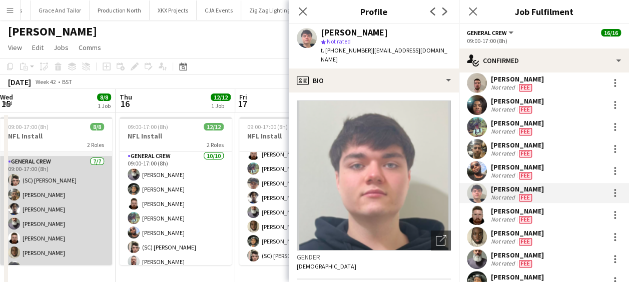
scroll to position [42, 0]
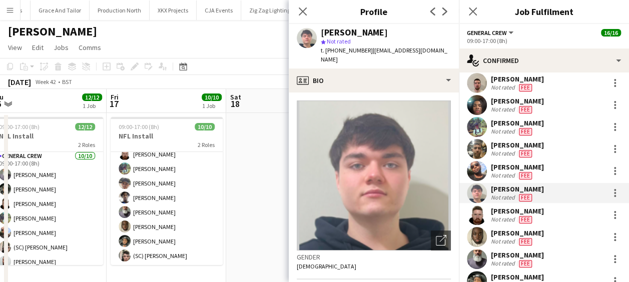
click at [3, 212] on app-calendar-viewport "Mon 13 8/8 1 Job Tue 14 8/8 1 Job Wed 15 8/8 1 Job Thu 16 12/12 1 Job Fri 17 10…" at bounding box center [314, 187] width 629 height 196
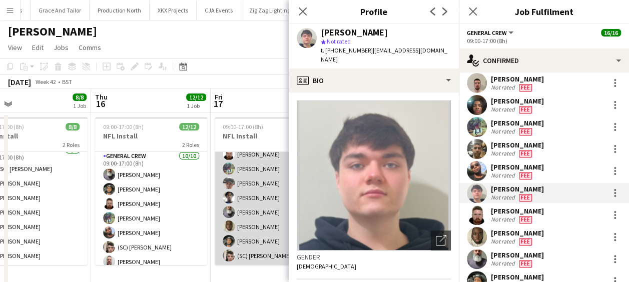
click at [55, 206] on app-calendar-viewport "Mon 13 8/8 1 Job Tue 14 8/8 1 Job Wed 15 8/8 1 Job Thu 16 12/12 1 Job Fri 17 10…" at bounding box center [314, 187] width 629 height 196
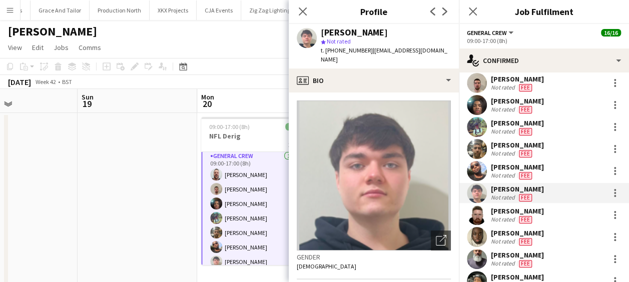
click at [57, 205] on app-calendar-viewport "Wed 15 8/8 1 Job Thu 16 12/12 1 Job Fri 17 10/10 1 Job Sat 18 Sun 19 Mon 20 16/…" at bounding box center [314, 187] width 629 height 196
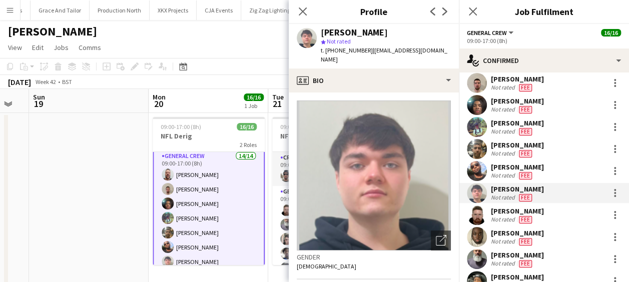
drag, startPoint x: 145, startPoint y: 206, endPoint x: 113, endPoint y: 206, distance: 32.5
click at [113, 206] on app-calendar-viewport "Wed 15 8/8 1 Job Thu 16 12/12 1 Job Fri 17 10/10 1 Job Sat 18 Sun 19 Mon 20 16/…" at bounding box center [314, 187] width 629 height 196
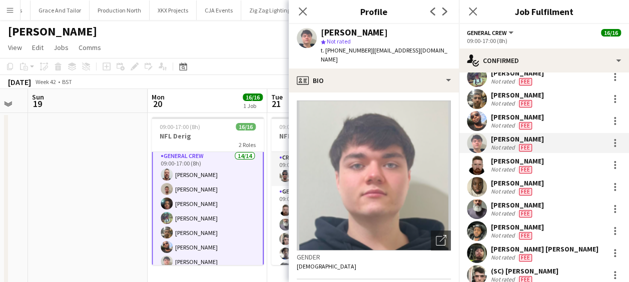
click at [476, 250] on app-user-avatar at bounding box center [477, 253] width 20 height 20
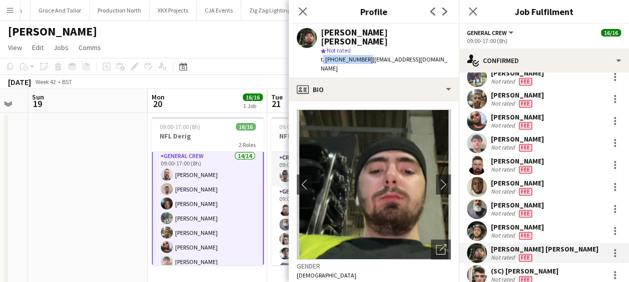
drag, startPoint x: 364, startPoint y: 50, endPoint x: 315, endPoint y: 53, distance: 48.6
click at [315, 53] on div "[PERSON_NAME] [PERSON_NAME] star Not rated t. [PHONE_NUMBER] | [EMAIL_ADDRESS][…" at bounding box center [374, 51] width 170 height 54
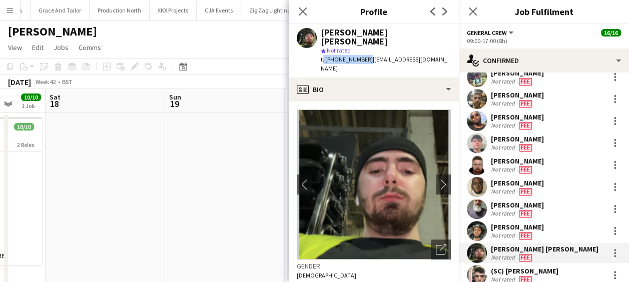
drag, startPoint x: 194, startPoint y: 183, endPoint x: 131, endPoint y: 173, distance: 63.8
click at [279, 185] on app-calendar-viewport "Wed 15 8/8 1 Job Thu 16 12/12 1 Job Fri 17 10/10 1 Job Sat 18 Sun 19 Mon 20 16/…" at bounding box center [314, 187] width 629 height 196
click at [214, 172] on app-calendar-viewport "Wed 15 8/8 1 Job Thu 16 12/12 1 Job Fri 17 10/10 1 Job Sat 18 Sun 19 Mon 20 16/…" at bounding box center [314, 187] width 629 height 196
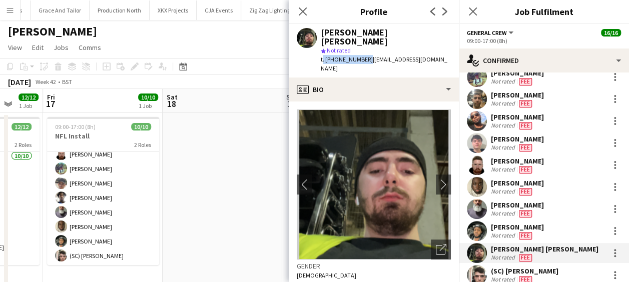
drag, startPoint x: 175, startPoint y: 171, endPoint x: 258, endPoint y: 172, distance: 83.6
click at [270, 172] on app-calendar-viewport "Tue 14 8/8 1 Job Wed 15 8/8 1 Job Thu 16 12/12 1 Job Fri 17 10/10 1 Job Sat 18 …" at bounding box center [314, 187] width 629 height 196
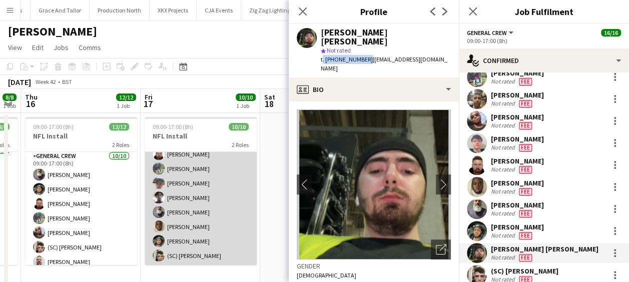
drag, startPoint x: 242, startPoint y: 173, endPoint x: 247, endPoint y: 174, distance: 5.1
click at [255, 174] on app-calendar-viewport "Tue 14 8/8 1 Job Wed 15 8/8 1 Job Thu 16 12/12 1 Job Fri 17 10/10 1 Job Sat 18 …" at bounding box center [314, 187] width 629 height 196
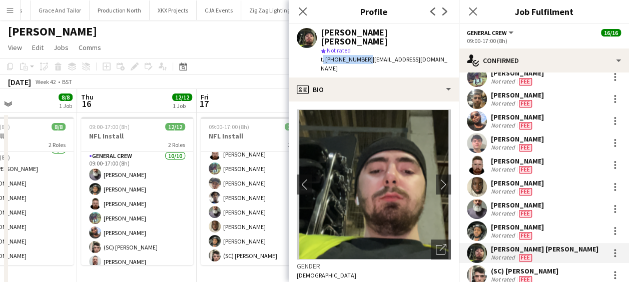
drag, startPoint x: 273, startPoint y: 174, endPoint x: 290, endPoint y: 174, distance: 17.5
click at [290, 174] on body "Menu Boards Boards Boards All jobs Status Workforce Workforce My Workforce Recr…" at bounding box center [314, 151] width 629 height 302
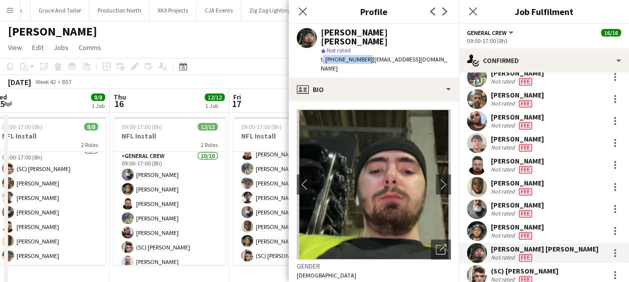
click at [278, 169] on app-calendar-viewport "Mon 13 8/8 1 Job Tue 14 8/8 1 Job Wed 15 8/8 1 Job Thu 16 12/12 1 Job Fri 17 10…" at bounding box center [314, 187] width 629 height 196
